Goal: Obtain resource: Download file/media

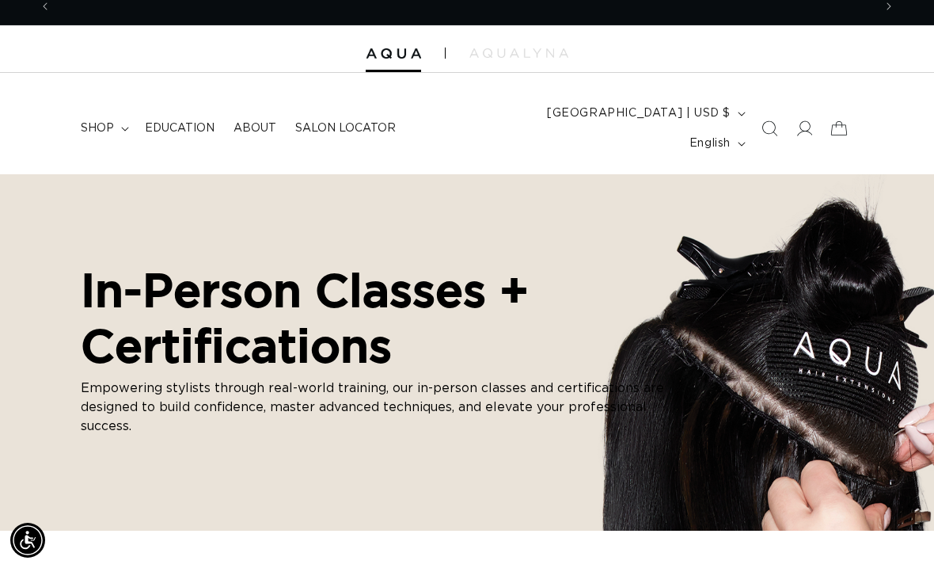
scroll to position [0, 1643]
click at [177, 127] on link "Education" at bounding box center [179, 128] width 89 height 33
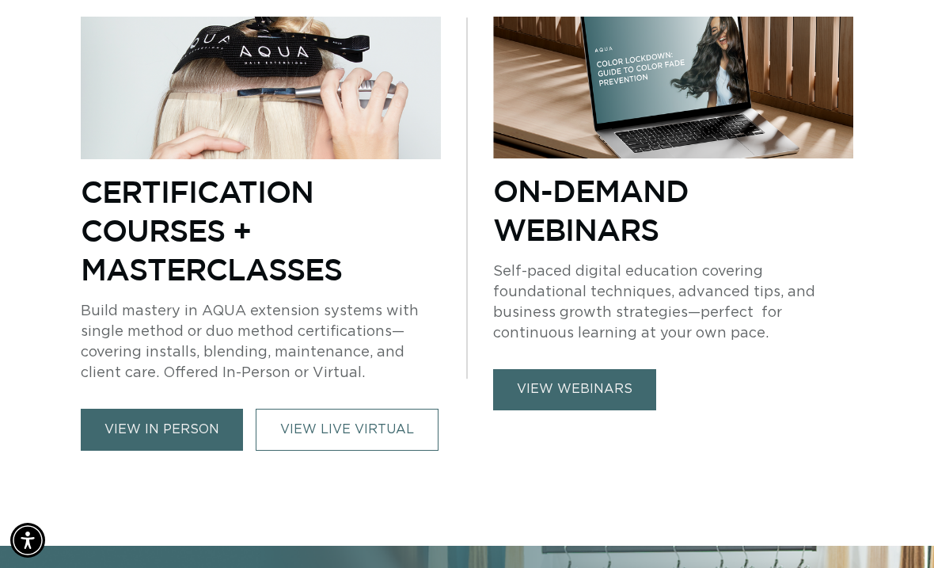
scroll to position [0, 1643]
click at [590, 369] on link "view webinars" at bounding box center [574, 389] width 163 height 40
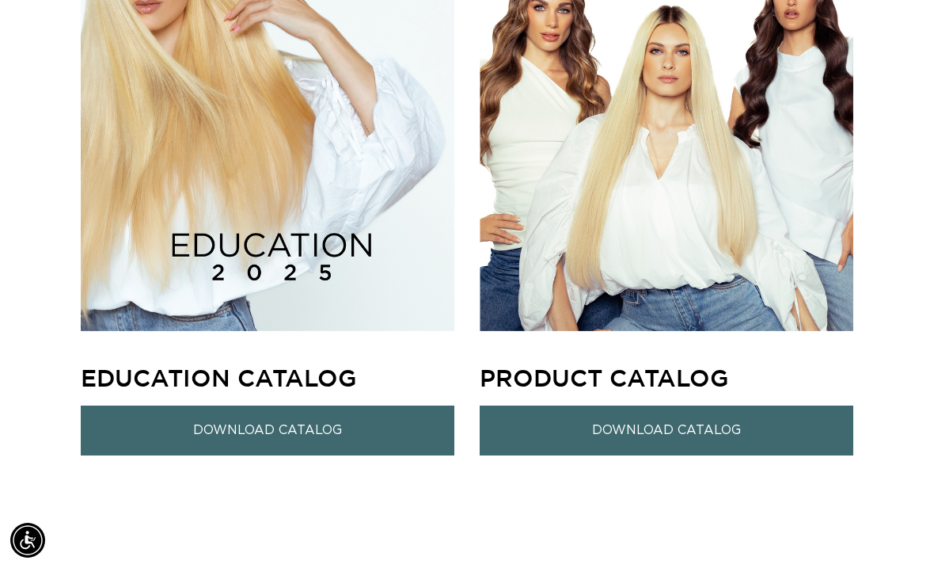
scroll to position [0, 822]
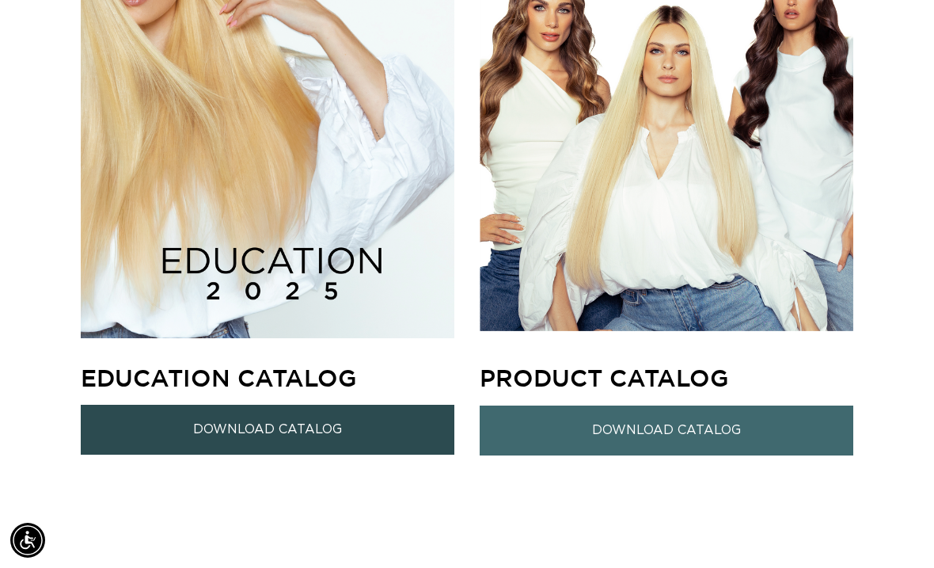
click at [187, 404] on link "Download Catalog" at bounding box center [268, 429] width 374 height 50
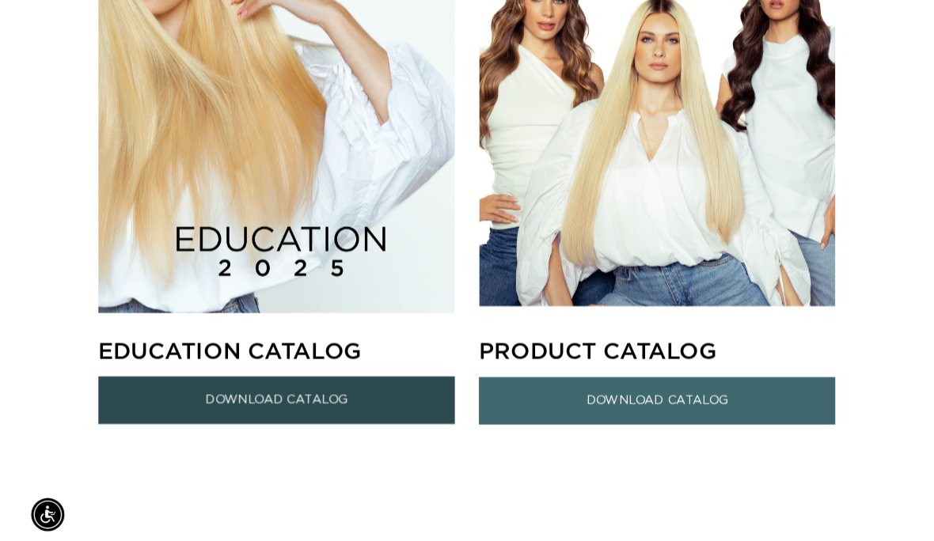
scroll to position [0, 1643]
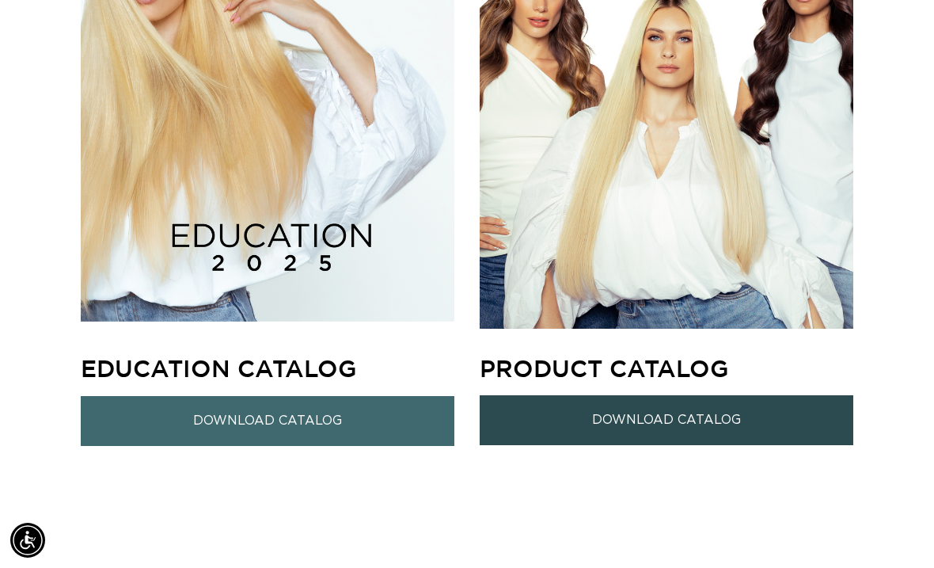
click at [618, 400] on link "Download Catalog" at bounding box center [667, 420] width 374 height 50
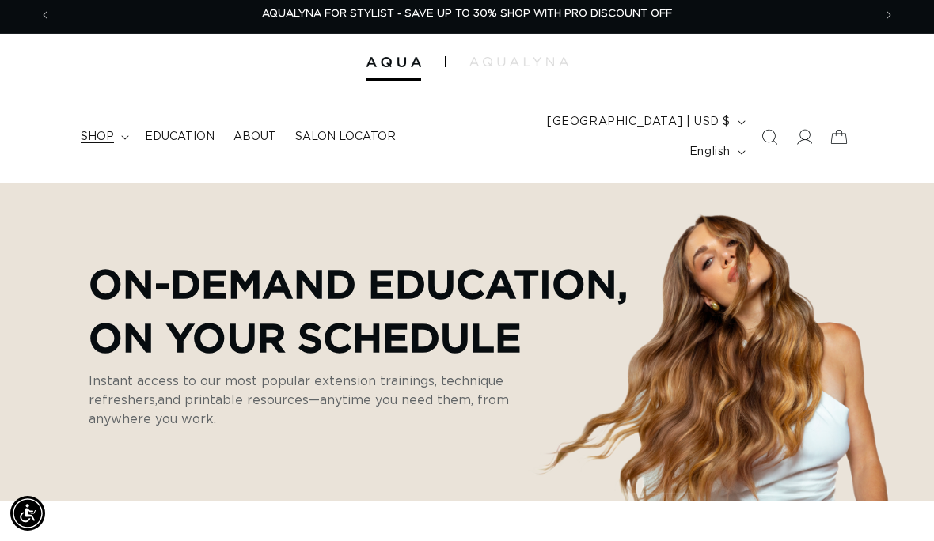
click at [101, 130] on span "shop" at bounding box center [97, 137] width 33 height 14
